Goal: Task Accomplishment & Management: Use online tool/utility

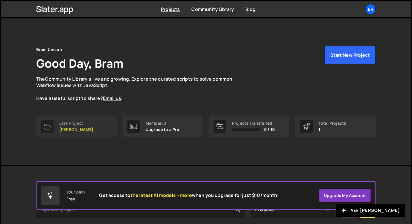
click at [74, 127] on p "[PERSON_NAME]" at bounding box center [76, 129] width 34 height 5
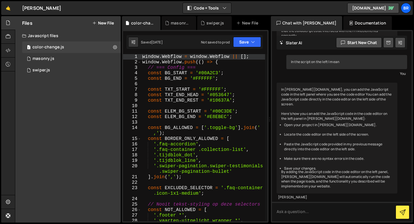
scroll to position [1312, 0]
click at [220, 8] on button "Code + Tools" at bounding box center [207, 8] width 48 height 10
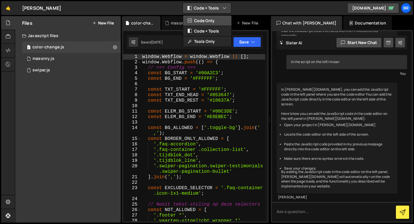
click at [214, 20] on button "Code Only" at bounding box center [207, 21] width 48 height 10
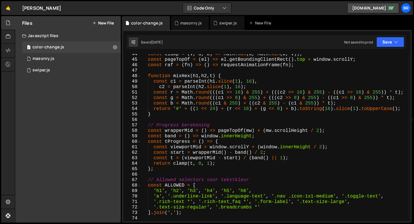
scroll to position [240, 0]
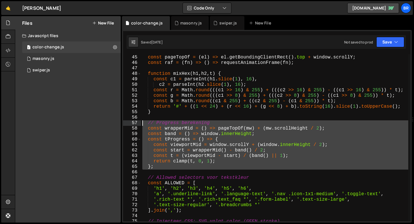
drag, startPoint x: 158, startPoint y: 170, endPoint x: 136, endPoint y: 125, distance: 50.3
click at [136, 125] on div "44 45 46 47 48 49 50 51 52 53 54 55 56 57 58 59 60 61 62 63 64 65 66 67 68 69 7…" at bounding box center [266, 137] width 287 height 167
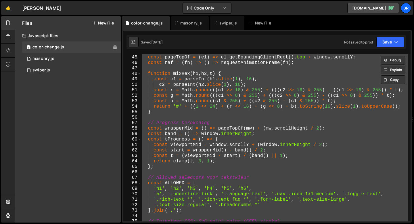
click at [211, 158] on div "const clamp = ( v , a , b ) => Math . max ( a , Math . min ( b , v )) ; const p…" at bounding box center [274, 137] width 267 height 167
type textarea "const t = (viewportMid - start) / (band() || 1);"
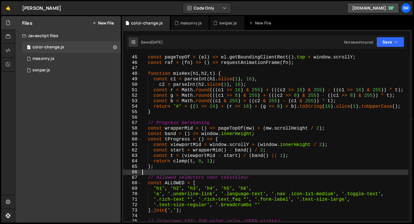
click at [179, 171] on div "const clamp = ( v , a , b ) => Math . max ( a , Math . min ( b , v )) ; const p…" at bounding box center [274, 138] width 267 height 178
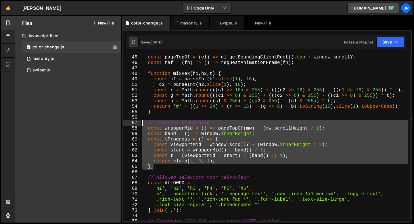
drag, startPoint x: 162, startPoint y: 166, endPoint x: 137, endPoint y: 123, distance: 49.7
click at [137, 123] on div "44 45 46 47 48 49 50 51 52 53 54 55 56 57 58 59 60 61 62 63 64 65 66 67 68 69 7…" at bounding box center [266, 137] width 287 height 167
click at [159, 166] on div "const clamp = ( v , a , b ) => Math . max ( a , Math . min ( b , v )) ; const p…" at bounding box center [274, 137] width 267 height 167
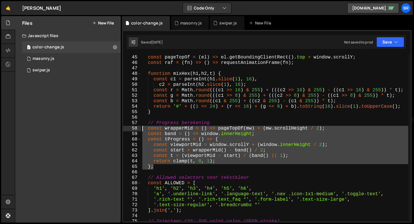
drag, startPoint x: 159, startPoint y: 166, endPoint x: 140, endPoint y: 127, distance: 43.9
click at [140, 127] on div "}; 44 45 46 47 48 49 50 51 52 53 54 55 56 57 58 59 60 61 62 63 64 65 66 67 68 6…" at bounding box center [266, 137] width 287 height 167
paste textarea "}"
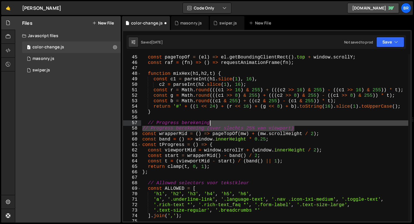
drag, startPoint x: 302, startPoint y: 126, endPoint x: 227, endPoint y: 121, distance: 75.8
click at [227, 121] on div "const clamp = ( v , a , b ) => Math . max ( a , Math . min ( b , v )) ; const p…" at bounding box center [274, 138] width 267 height 178
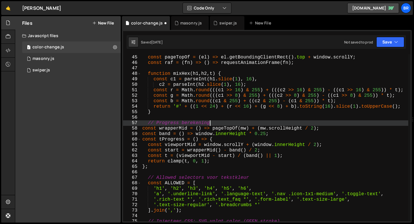
click at [146, 124] on div "const clamp = ( v , a , b ) => Math . max ( a , Math . min ( b , v )) ; const p…" at bounding box center [274, 138] width 267 height 178
click at [390, 42] on button "Save" at bounding box center [390, 42] width 28 height 10
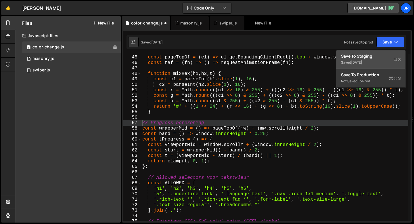
click at [369, 59] on div "Saved [DATE]" at bounding box center [371, 62] width 60 height 7
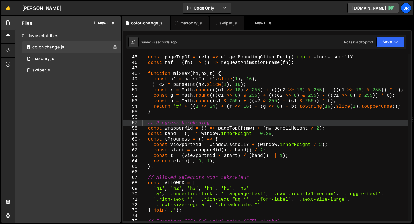
click at [271, 136] on div "const clamp = ( v , a , b ) => Math . max ( a , Math . min ( b , v )) ; const p…" at bounding box center [274, 138] width 267 height 178
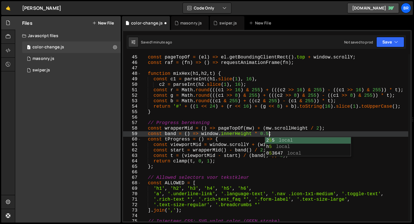
scroll to position [0, 7]
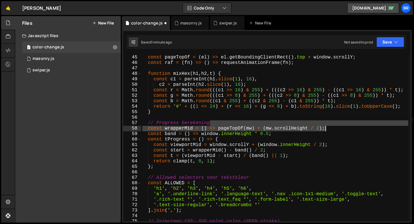
click at [344, 126] on div "const clamp = ( v , a , b ) => Math . max ( a , Math . min ( b , v )) ; const p…" at bounding box center [274, 138] width 267 height 178
click at [389, 44] on button "Save" at bounding box center [390, 42] width 28 height 10
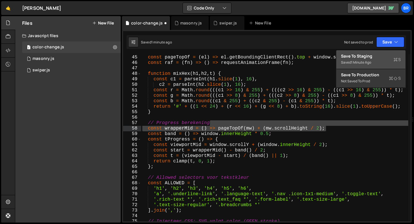
click at [364, 63] on div "1 minute ago" at bounding box center [361, 62] width 20 height 5
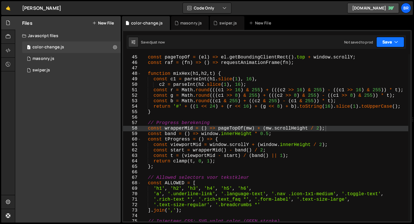
click at [385, 43] on button "Save" at bounding box center [390, 42] width 28 height 10
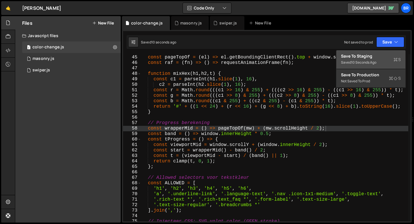
click at [366, 58] on div "Save to Staging S" at bounding box center [371, 56] width 60 height 6
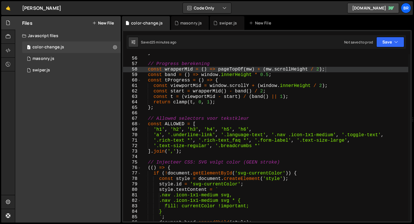
scroll to position [308, 0]
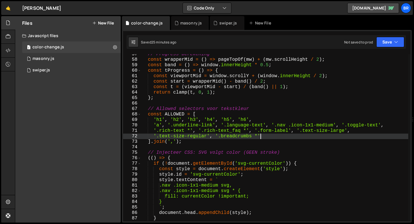
click at [262, 136] on div "// Progress berekening const wrapperMid = ( ) => pageTopOf ( mw ) + ( mw . scro…" at bounding box center [274, 140] width 267 height 178
paste textarea "full-width_description"
click at [269, 137] on div "// Progress berekening const wrapperMid = ( ) => pageTopOf ( mw ) + ( mw . scro…" at bounding box center [274, 140] width 267 height 178
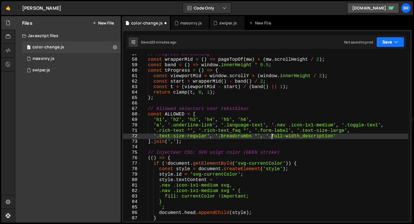
type textarea "'.text-size-regular', '.breadcrumbs *', '.full-width_description'"
click at [391, 41] on button "Save" at bounding box center [390, 42] width 28 height 10
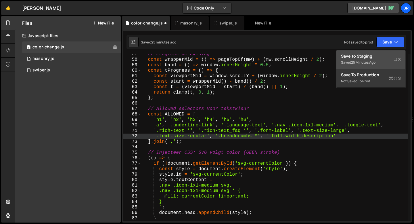
click at [380, 56] on div "Save to Staging S" at bounding box center [371, 56] width 60 height 6
